Goal: Check status: Check status

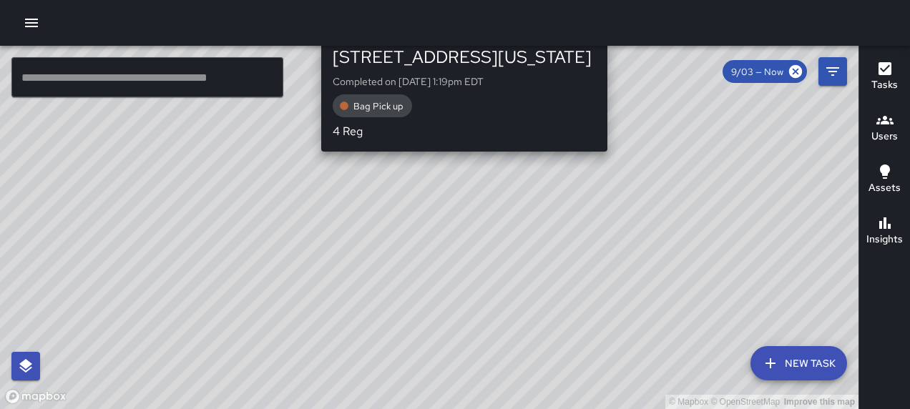
click at [456, 162] on div "© Mapbox © OpenStreetMap Improve this map AS [PERSON_NAME] [STREET_ADDRESS][US_…" at bounding box center [429, 227] width 858 height 363
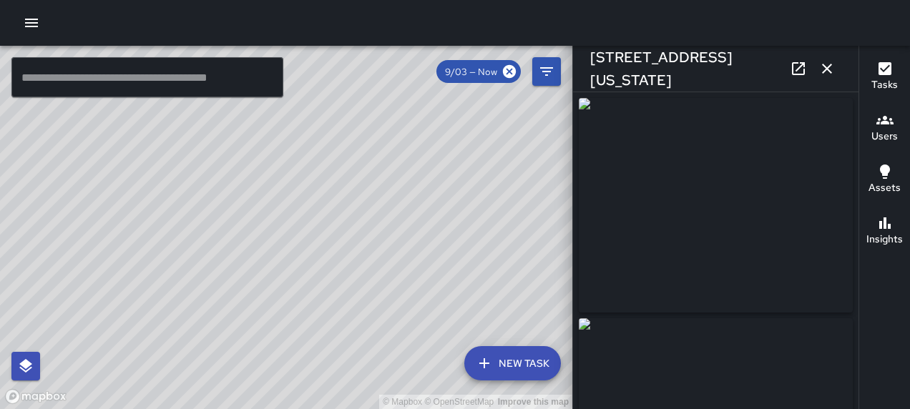
type input "**********"
click at [823, 59] on button "button" at bounding box center [827, 68] width 29 height 29
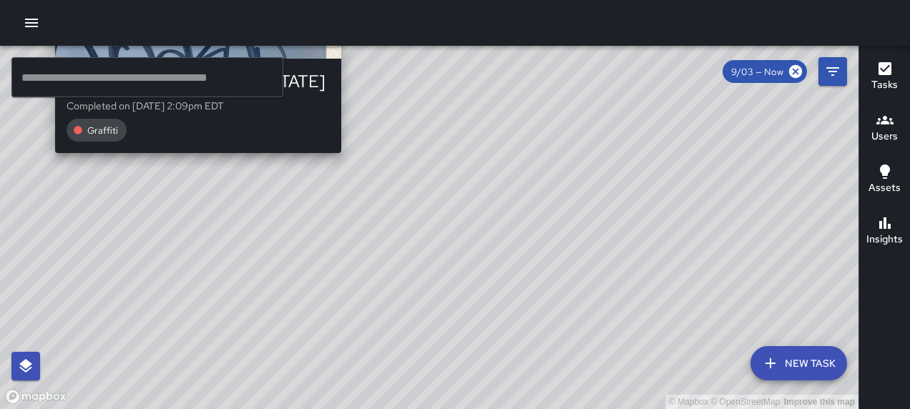
click at [50, 157] on div "[PERSON_NAME] [STREET_ADDRESS][US_STATE] Completed on [DATE] 2:09pm EDT Graffiti" at bounding box center [198, 29] width 298 height 257
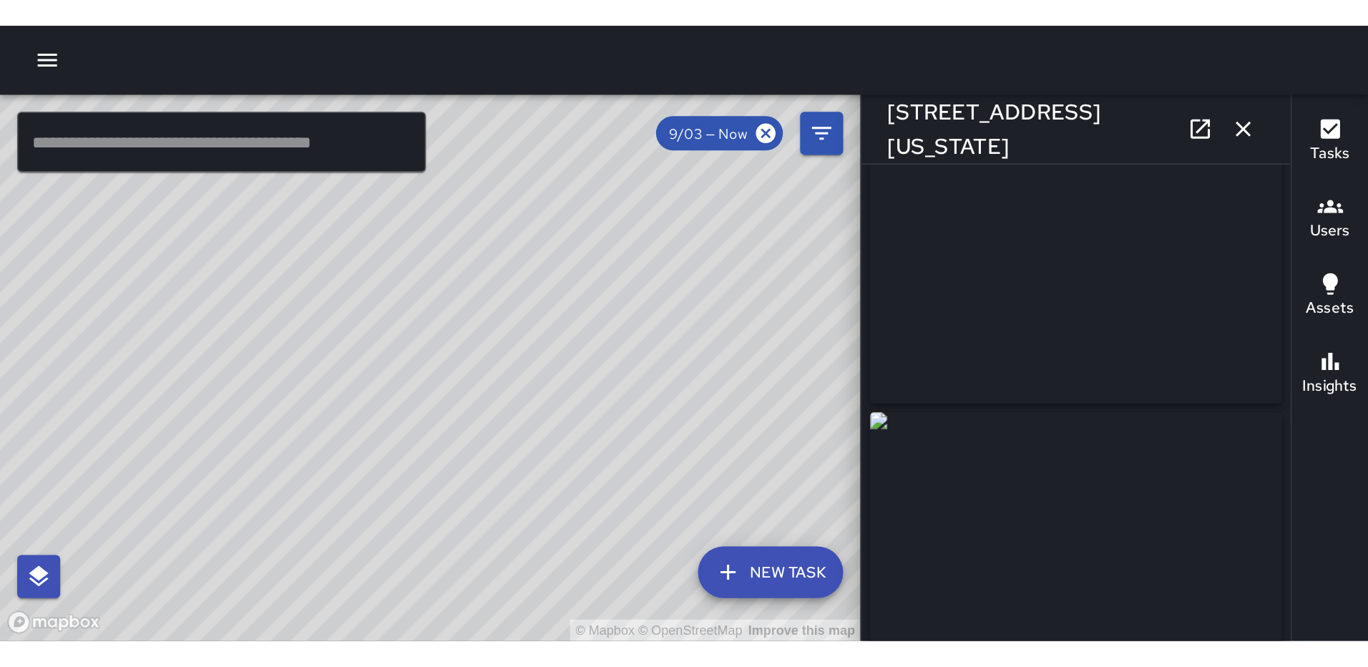
scroll to position [143, 0]
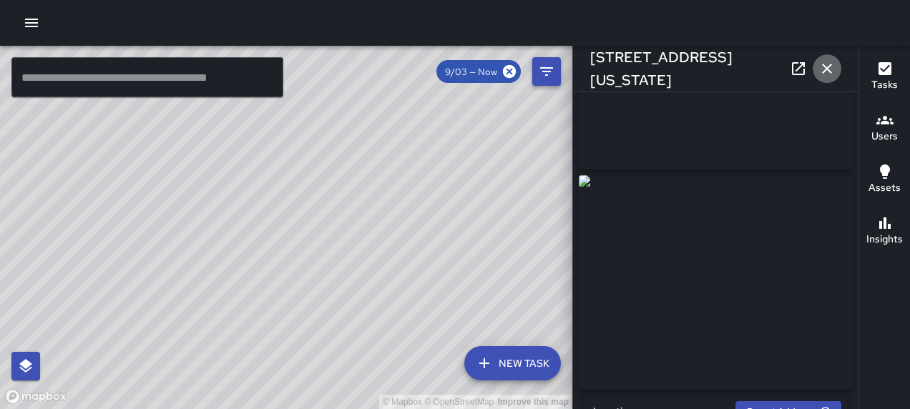
drag, startPoint x: 826, startPoint y: 67, endPoint x: 819, endPoint y: 72, distance: 9.2
click at [827, 67] on icon "button" at bounding box center [826, 68] width 17 height 17
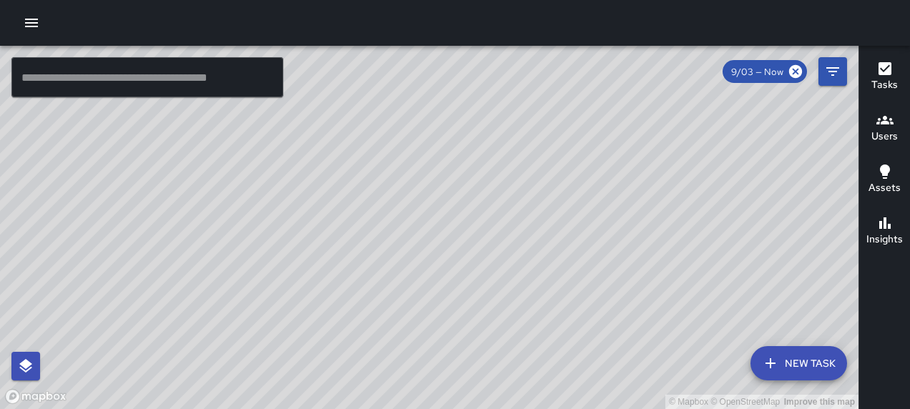
click at [26, 20] on icon "button" at bounding box center [31, 22] width 17 height 17
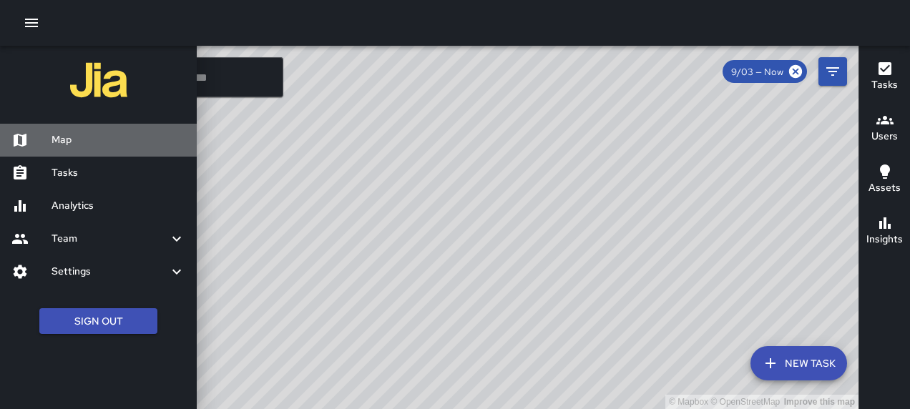
click at [60, 133] on h6 "Map" at bounding box center [118, 140] width 134 height 16
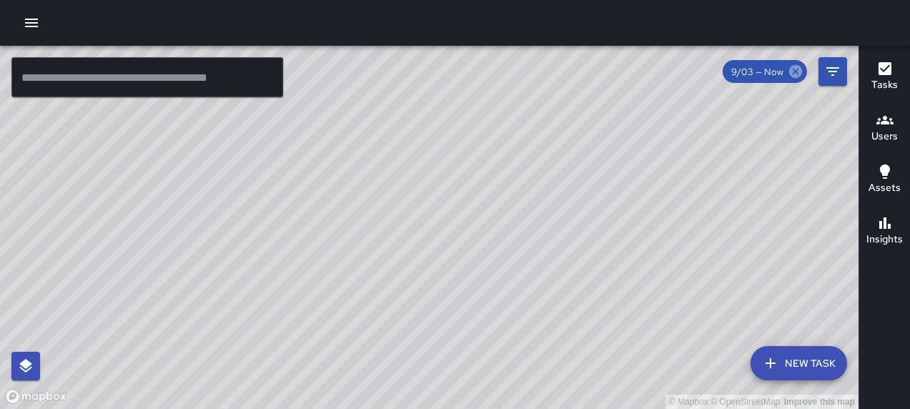
click at [797, 72] on icon at bounding box center [795, 71] width 13 height 13
drag, startPoint x: 642, startPoint y: 176, endPoint x: 558, endPoint y: 176, distance: 84.4
click at [544, 191] on div "© Mapbox © OpenStreetMap Improve this map" at bounding box center [429, 227] width 858 height 363
click at [875, 62] on div "Tasks" at bounding box center [884, 76] width 26 height 33
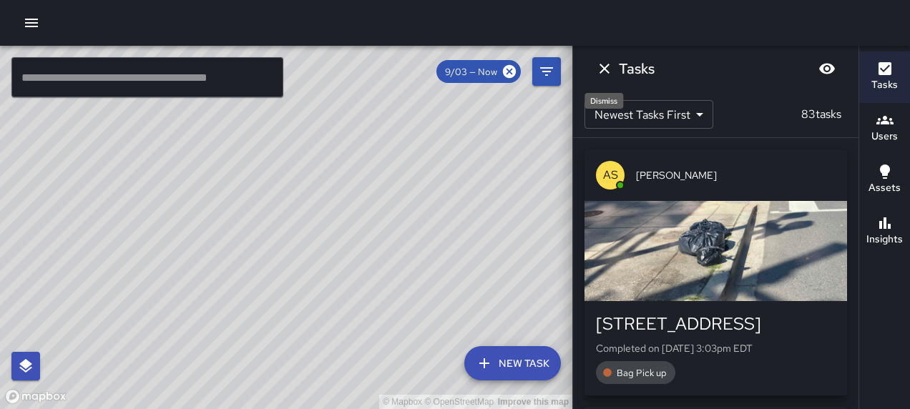
click at [607, 67] on icon "Dismiss" at bounding box center [604, 68] width 17 height 17
